Goal: Find specific page/section: Find specific page/section

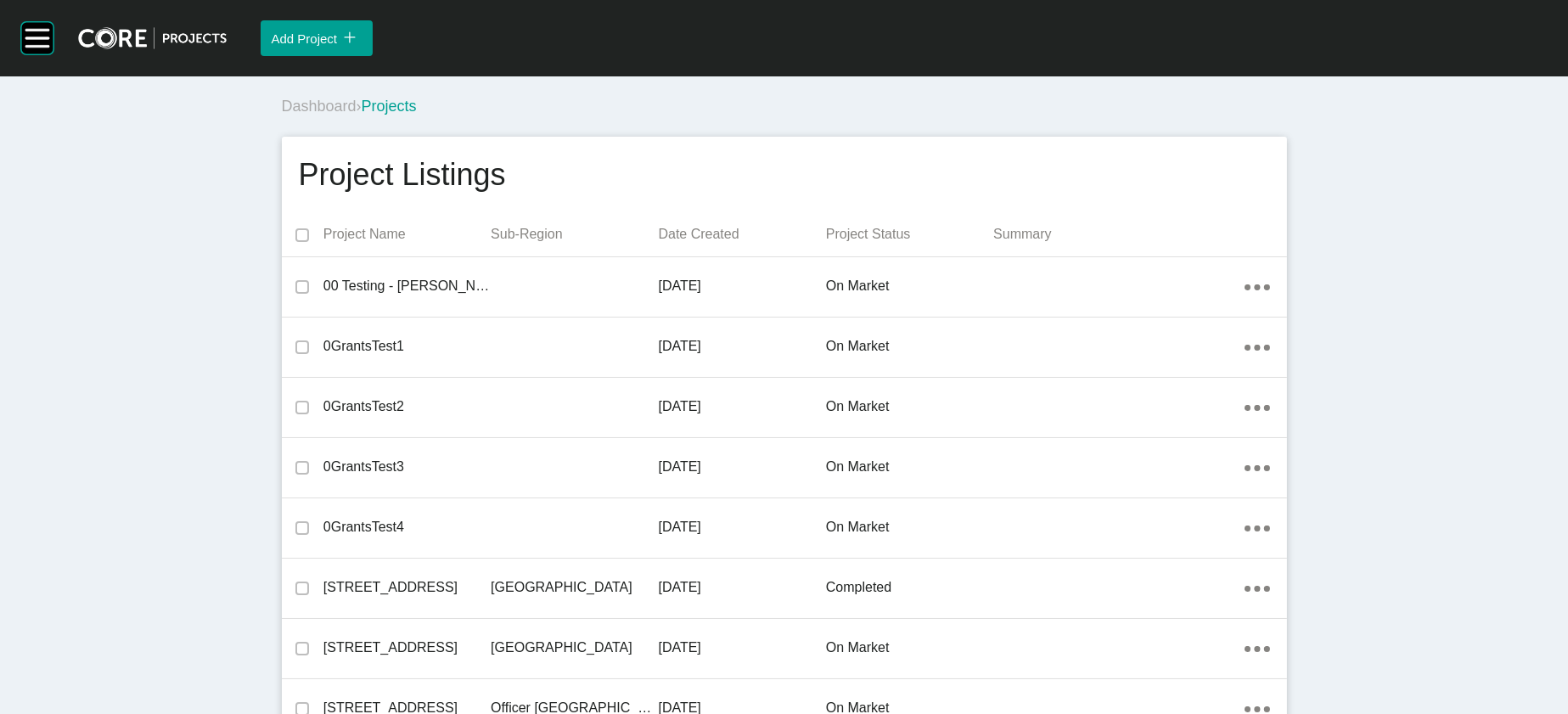
scroll to position [4656, 0]
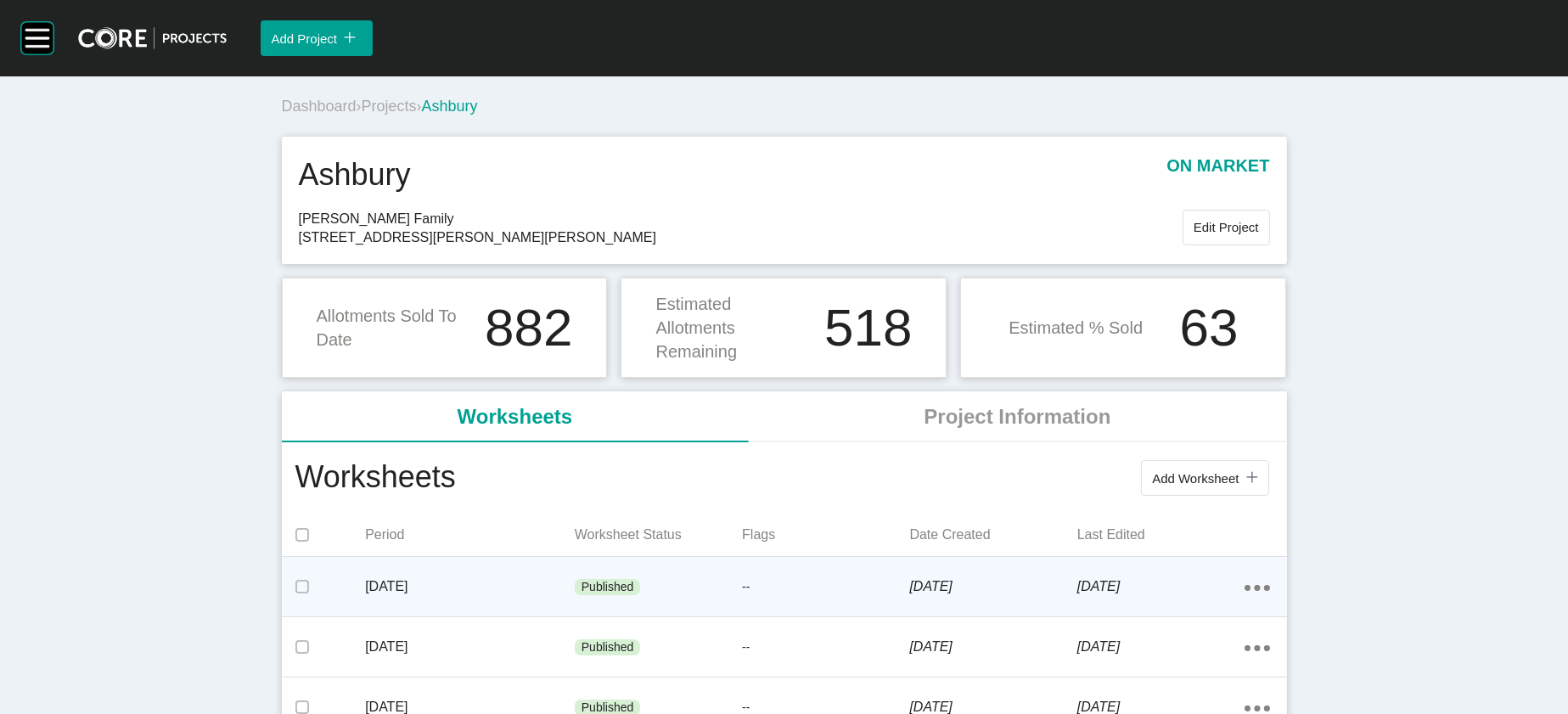
click at [801, 464] on div "--" at bounding box center [825, 587] width 167 height 51
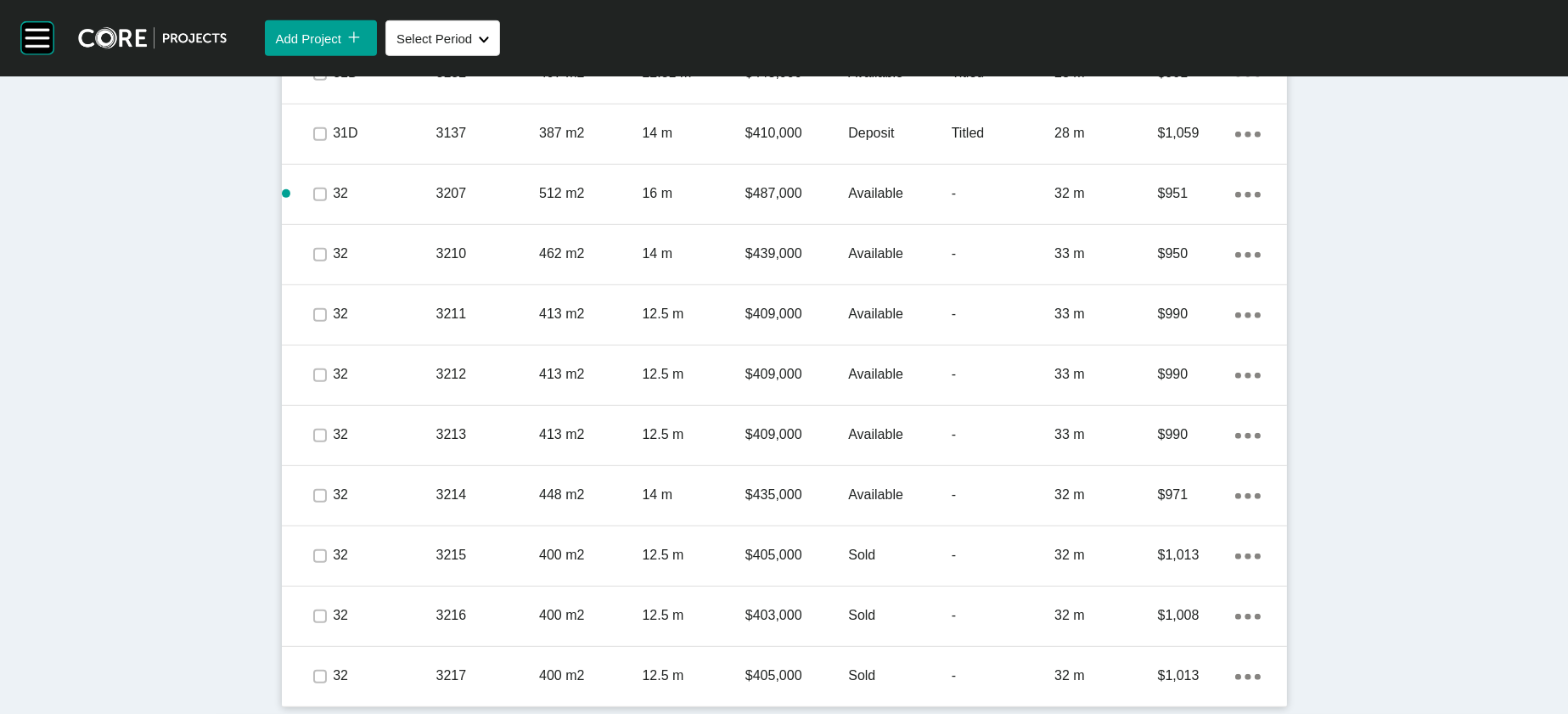
scroll to position [2437, 0]
